Goal: Obtain resource: Download file/media

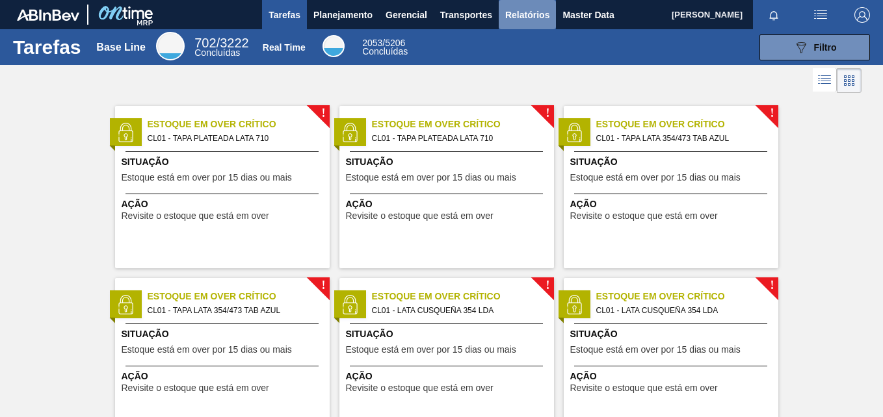
click at [528, 20] on span "Relatórios" at bounding box center [527, 15] width 44 height 16
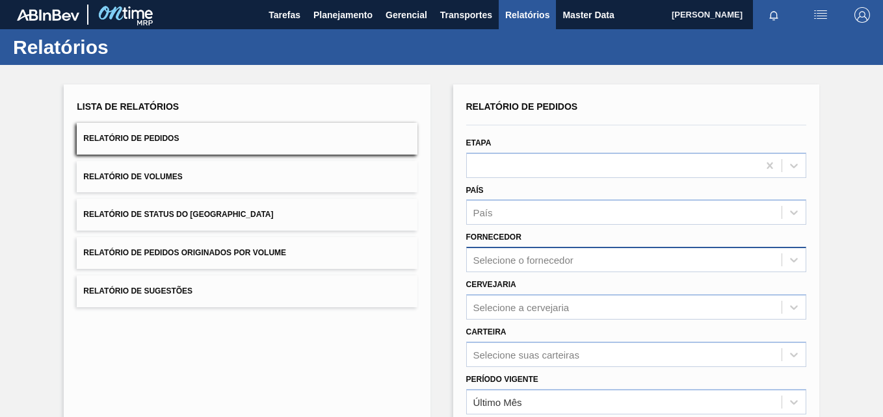
click at [512, 261] on div "Selecione o fornecedor" at bounding box center [636, 259] width 340 height 25
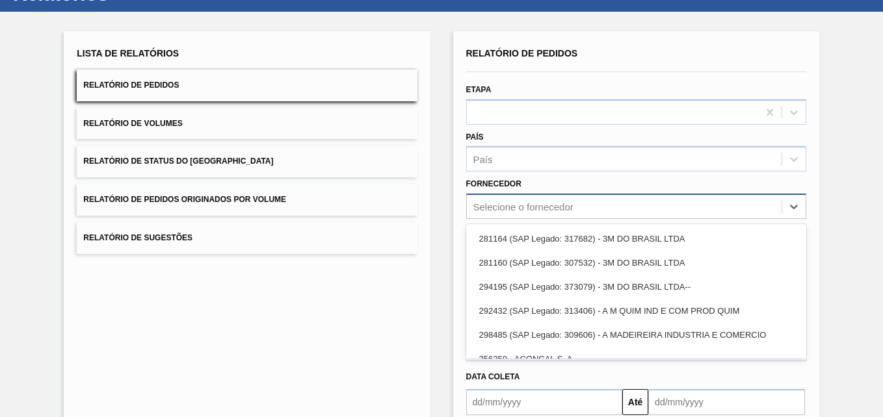
paste input "307331"
type input "307331"
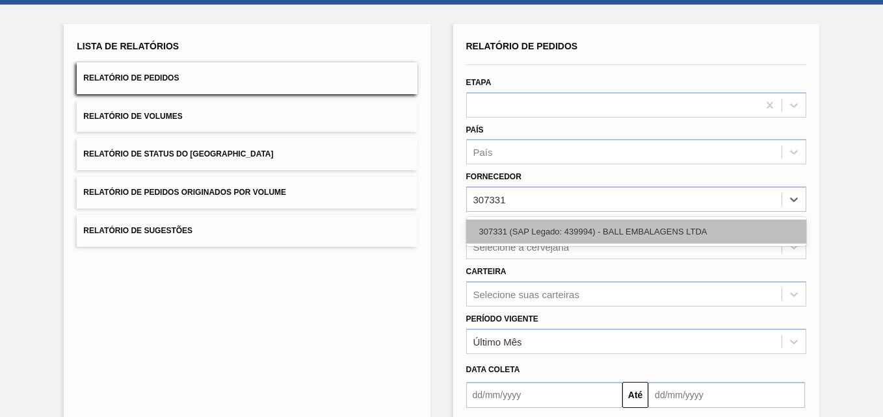
click at [485, 237] on div "307331 (SAP Legado: 439994) - BALL EMBALAGENS LTDA" at bounding box center [636, 232] width 340 height 24
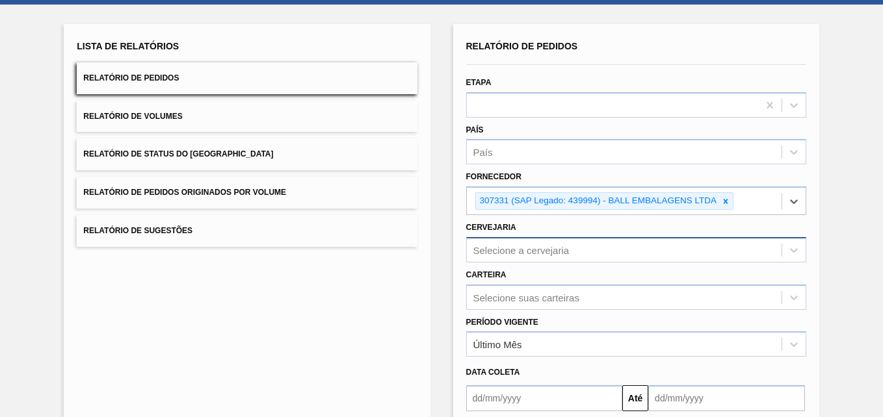
click at [521, 252] on div "Selecione a cervejaria" at bounding box center [636, 249] width 340 height 25
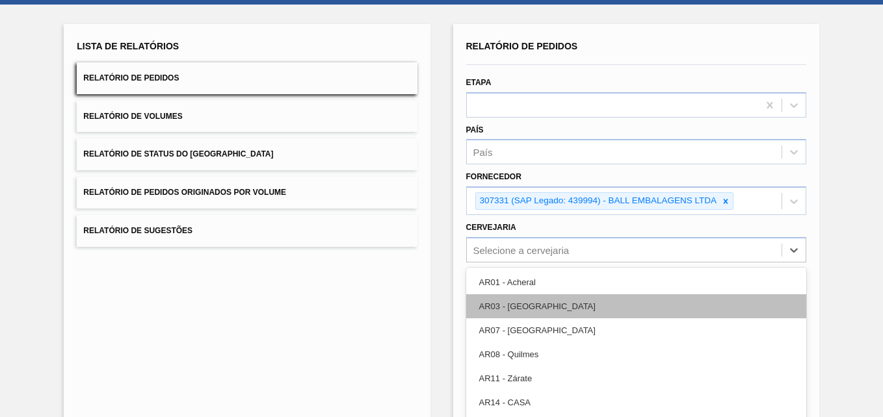
scroll to position [111, 0]
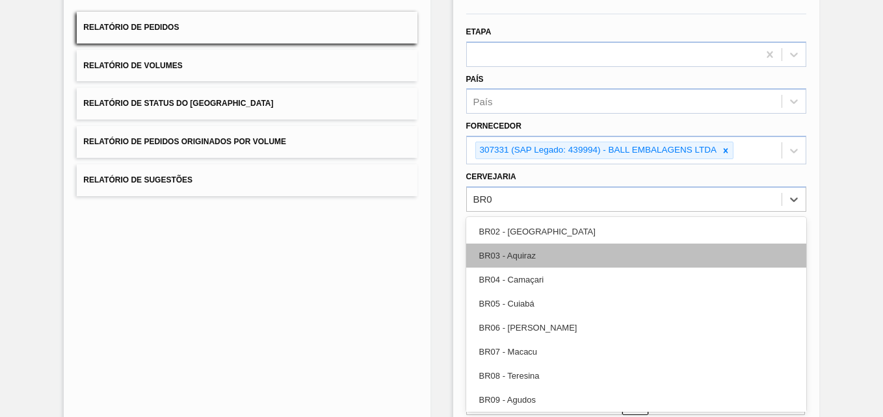
type input "BR07"
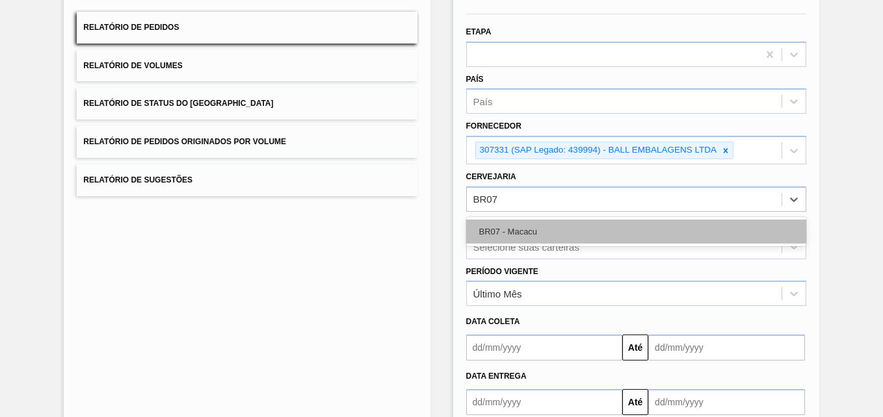
click at [507, 233] on div "BR07 - Macacu" at bounding box center [636, 232] width 340 height 24
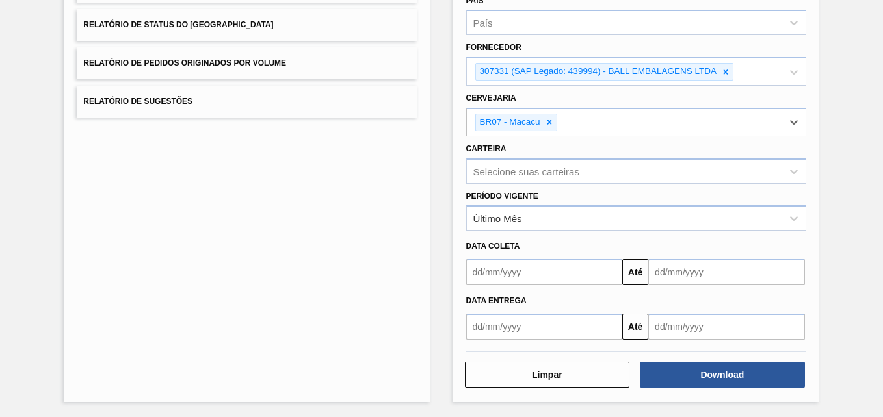
scroll to position [191, 0]
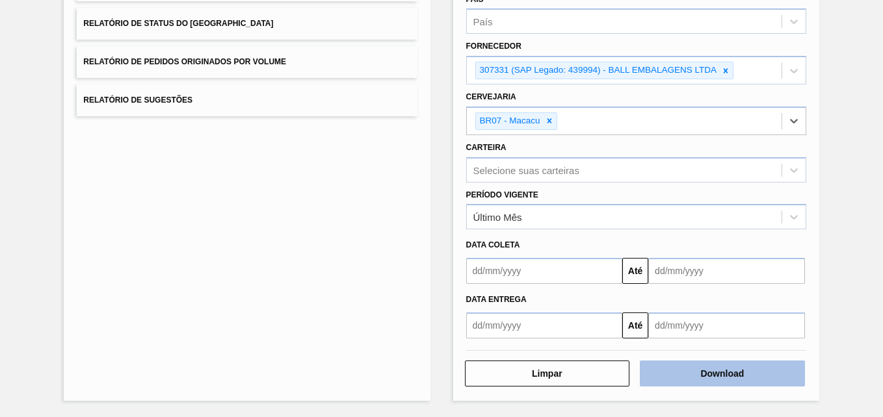
click at [711, 368] on button "Download" at bounding box center [722, 374] width 165 height 26
